Goal: Task Accomplishment & Management: Manage account settings

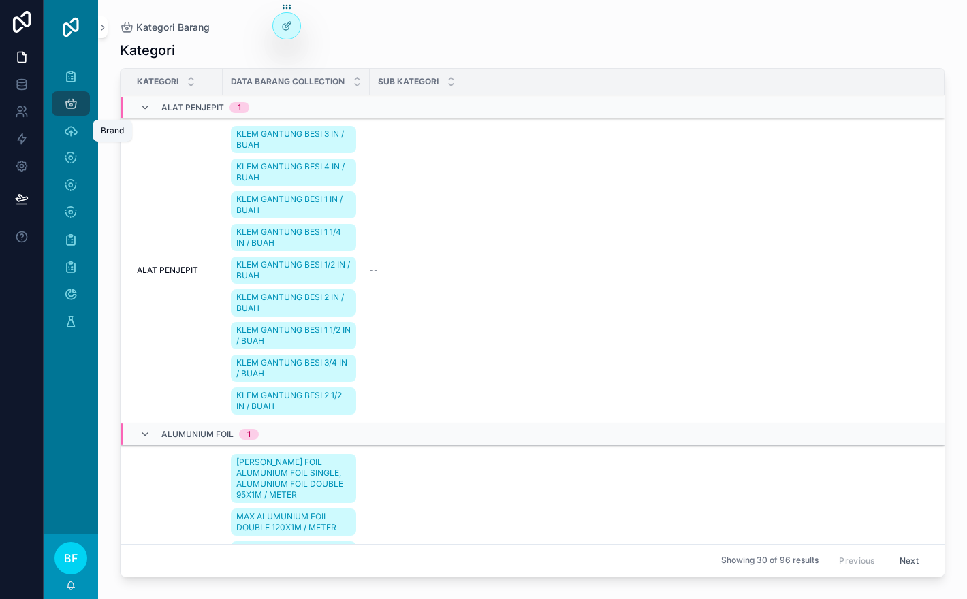
click at [78, 131] on div "Brand" at bounding box center [71, 131] width 22 height 22
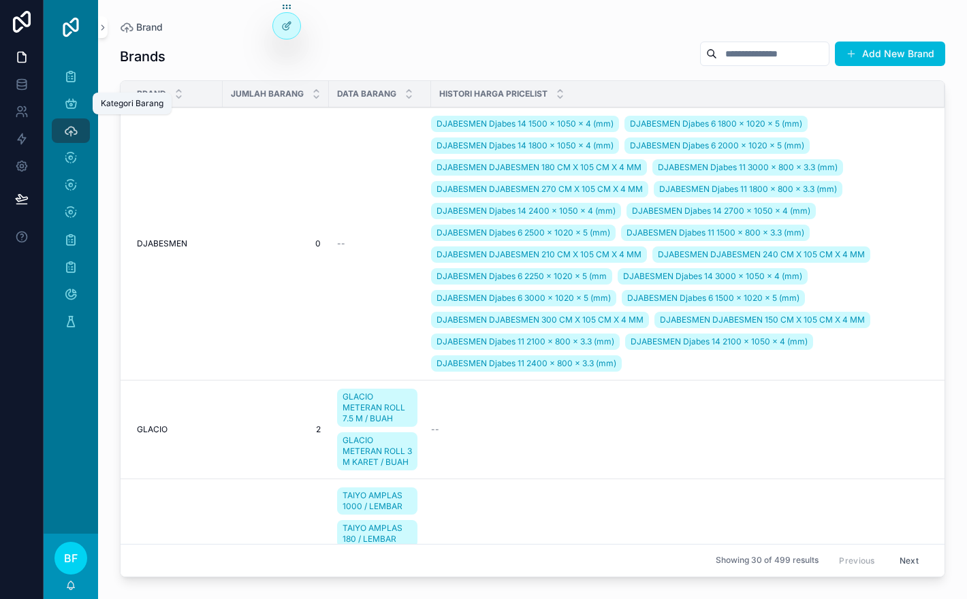
click at [74, 104] on icon "scrollable content" at bounding box center [71, 104] width 14 height 14
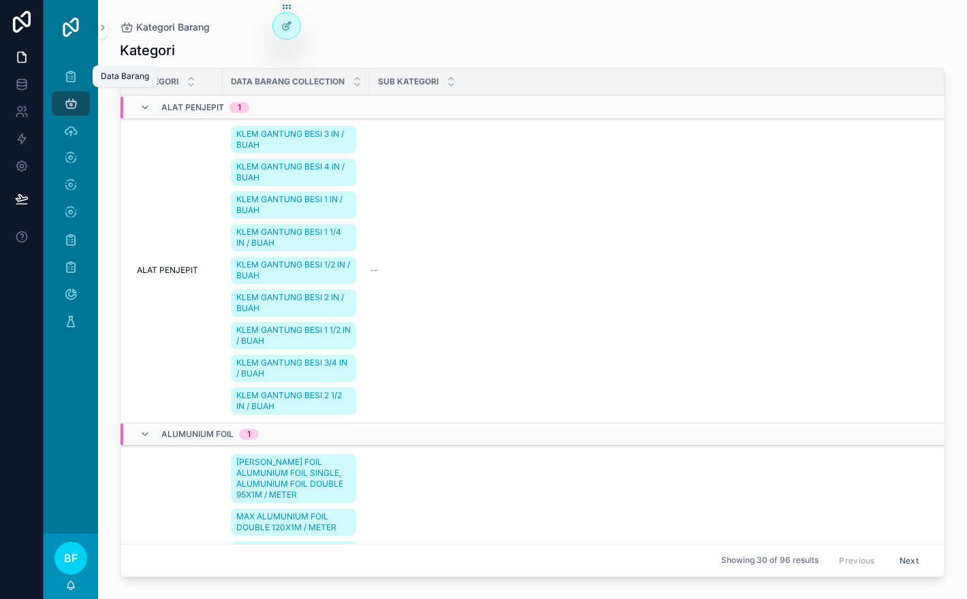
click at [74, 84] on div "Data Barang" at bounding box center [71, 76] width 22 height 22
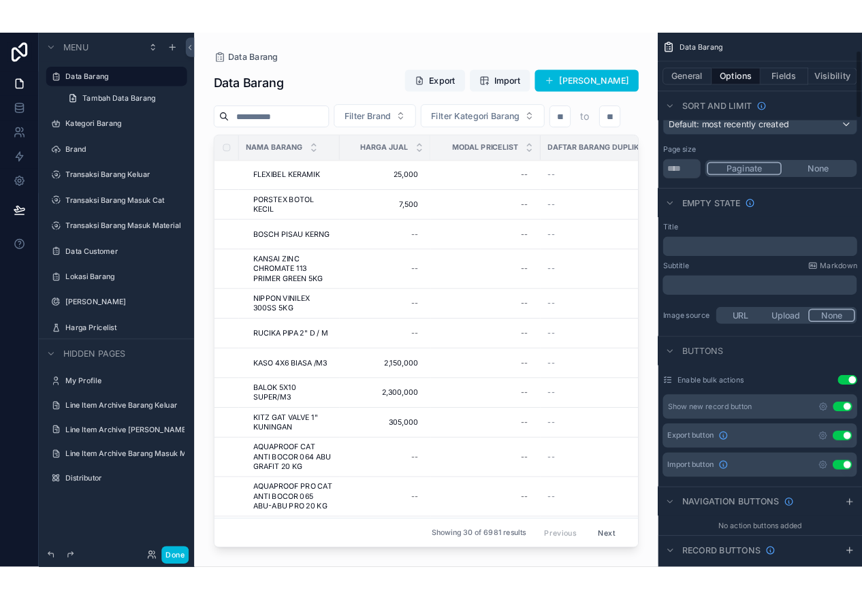
scroll to position [180, 0]
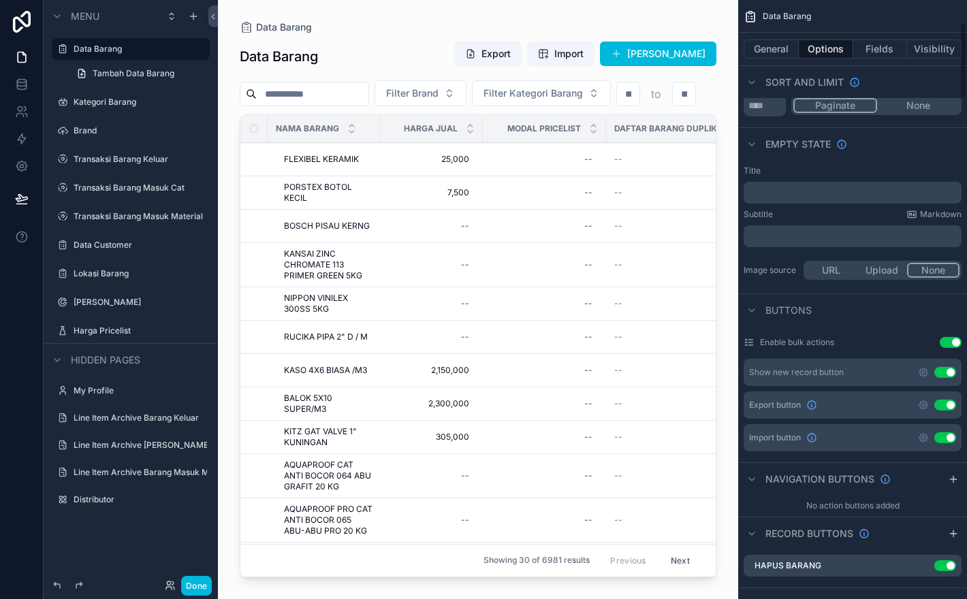
click at [943, 404] on button "Use setting" at bounding box center [945, 405] width 22 height 11
click at [945, 438] on button "Use setting" at bounding box center [945, 437] width 22 height 11
click at [190, 583] on button "Done" at bounding box center [196, 586] width 31 height 20
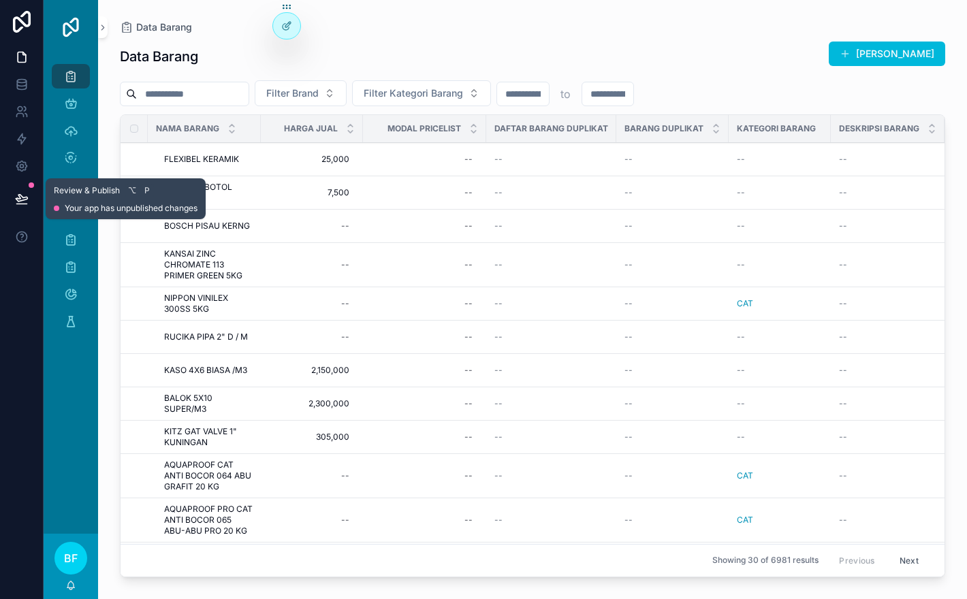
click at [26, 210] on button at bounding box center [22, 199] width 30 height 38
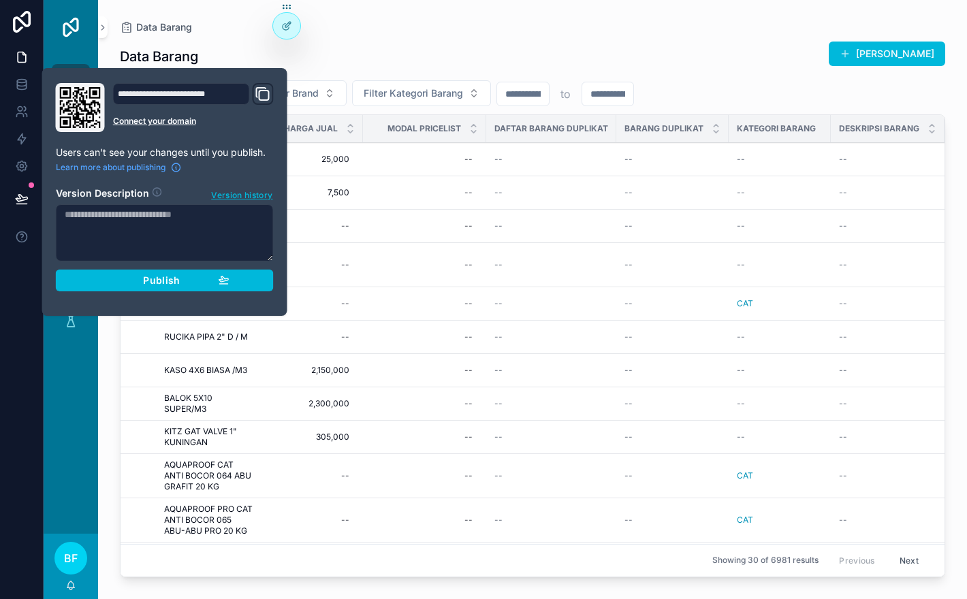
click at [184, 278] on div "Publish" at bounding box center [164, 280] width 129 height 12
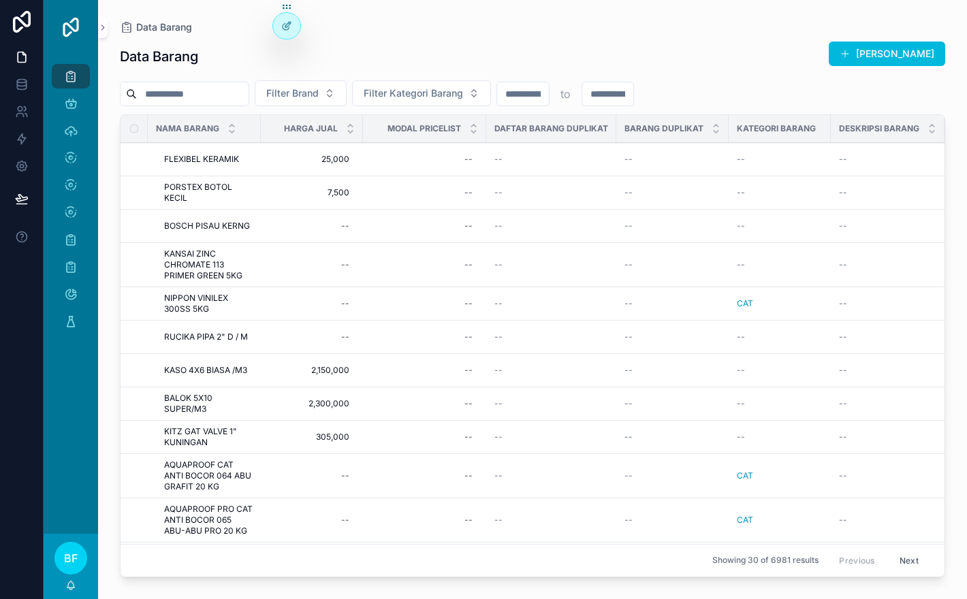
click at [334, 45] on div "Data Barang [PERSON_NAME]" at bounding box center [532, 56] width 825 height 31
click at [520, 38] on div "Data Barang Tambah Barang Filter Brand Filter Kategori Barang to Nama Barang Ha…" at bounding box center [532, 308] width 825 height 550
